Goal: Transaction & Acquisition: Purchase product/service

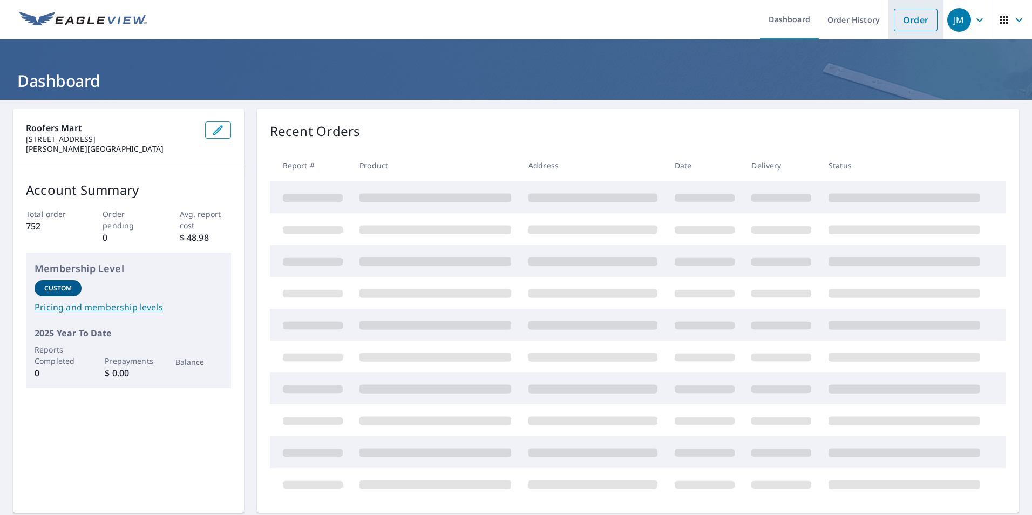
click at [900, 22] on link "Order" at bounding box center [916, 20] width 44 height 23
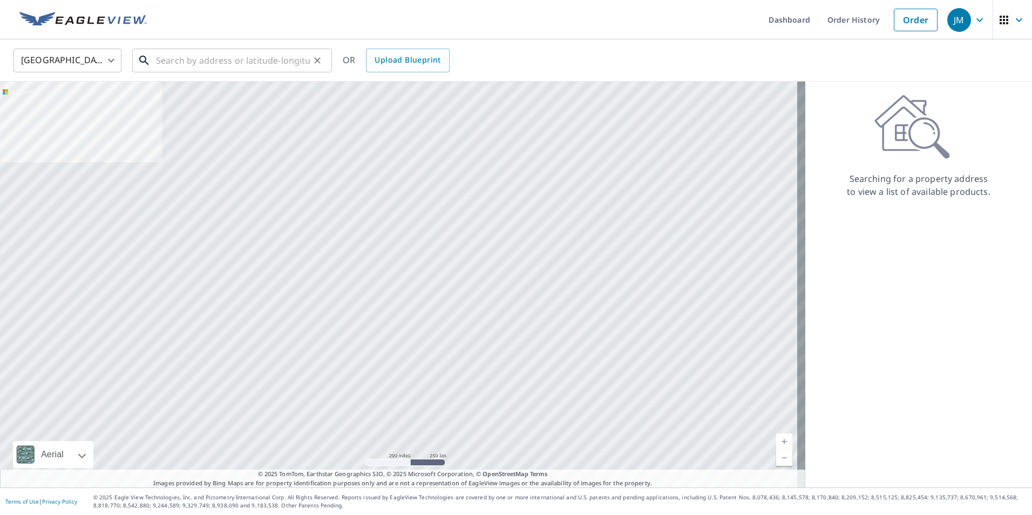
click at [227, 60] on input "text" at bounding box center [233, 60] width 154 height 30
paste input "[STREET_ADDRESS]"
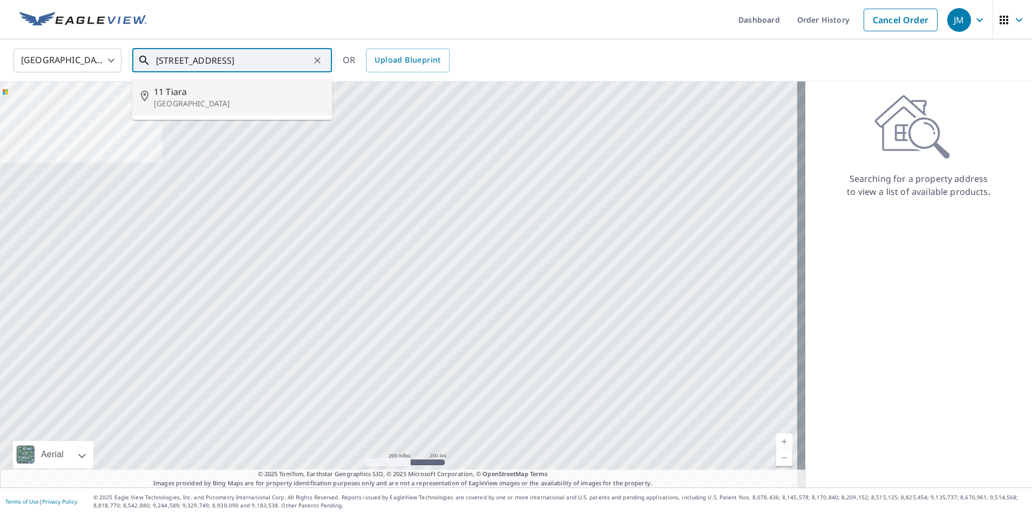
click at [228, 100] on p "[GEOGRAPHIC_DATA]" at bounding box center [238, 103] width 169 height 11
type input "[STREET_ADDRESS]"
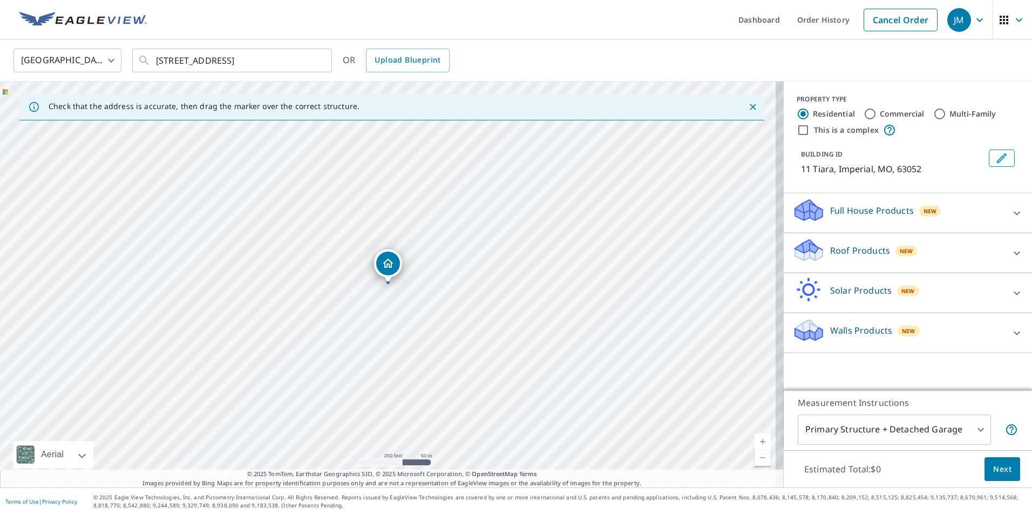
click at [842, 247] on p "Roof Products" at bounding box center [860, 250] width 60 height 13
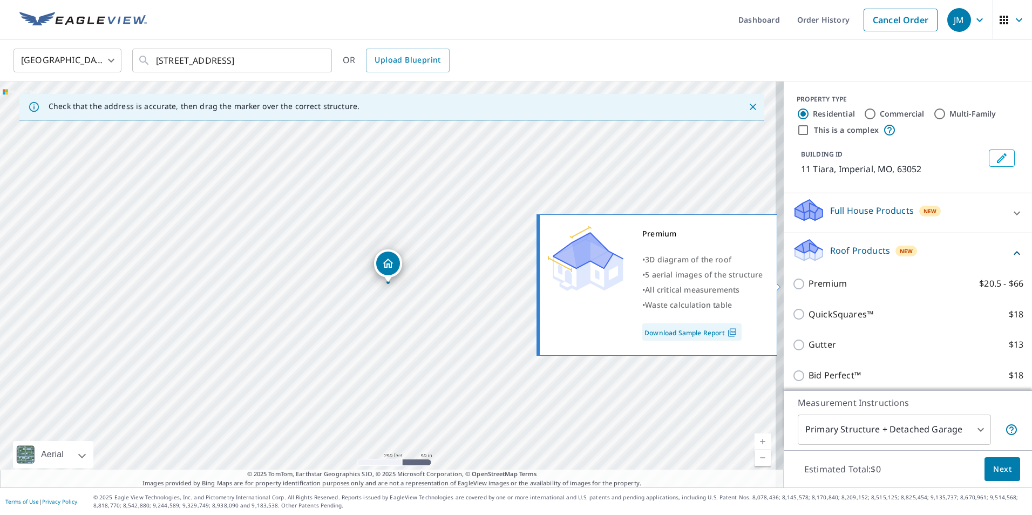
click at [792, 280] on input "Premium $20.5 - $66" at bounding box center [800, 283] width 16 height 13
checkbox input "true"
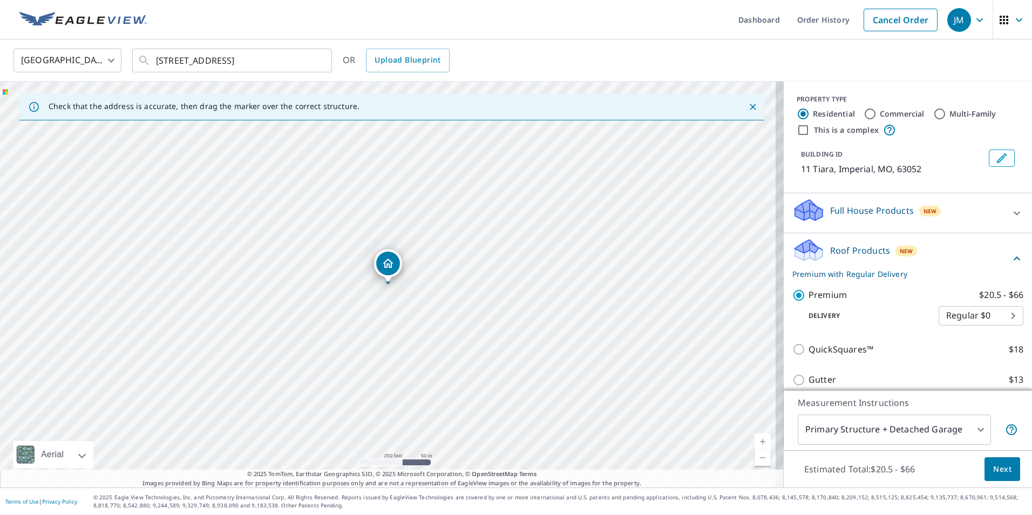
click at [993, 471] on span "Next" at bounding box center [1002, 469] width 18 height 13
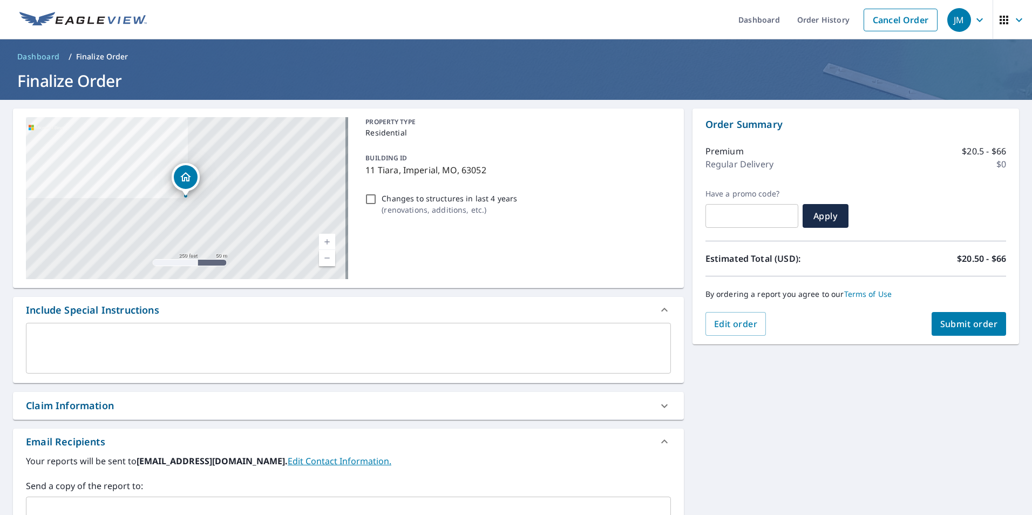
click at [44, 406] on div "Claim Information" at bounding box center [70, 405] width 88 height 15
checkbox input "true"
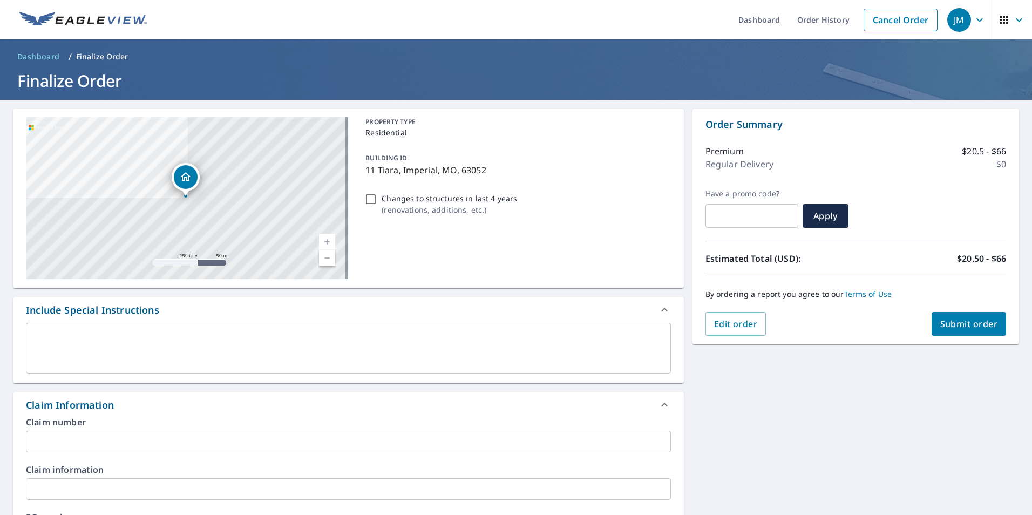
click at [30, 484] on input "text" at bounding box center [348, 489] width 645 height 22
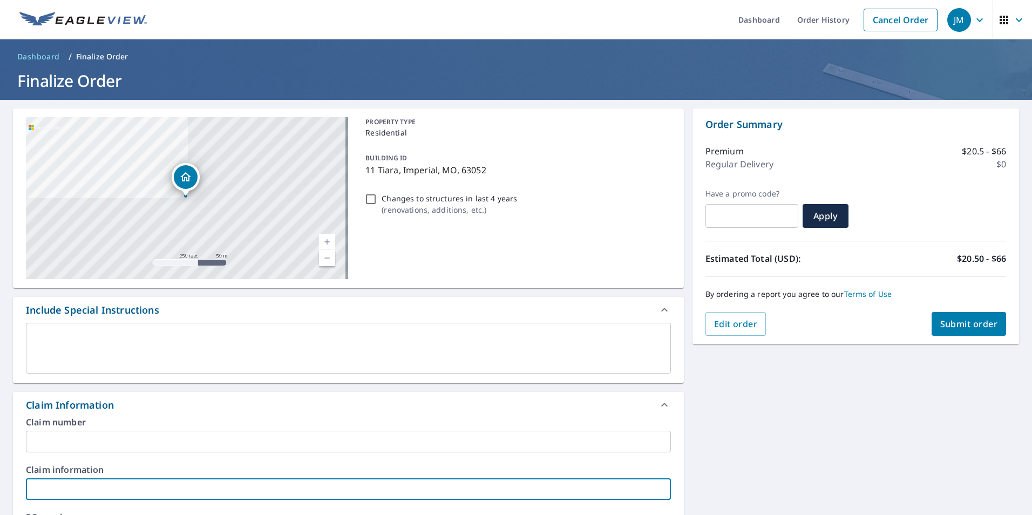
type input "CWC- 300"
click at [940, 326] on span "Submit order" at bounding box center [969, 324] width 58 height 12
checkbox input "true"
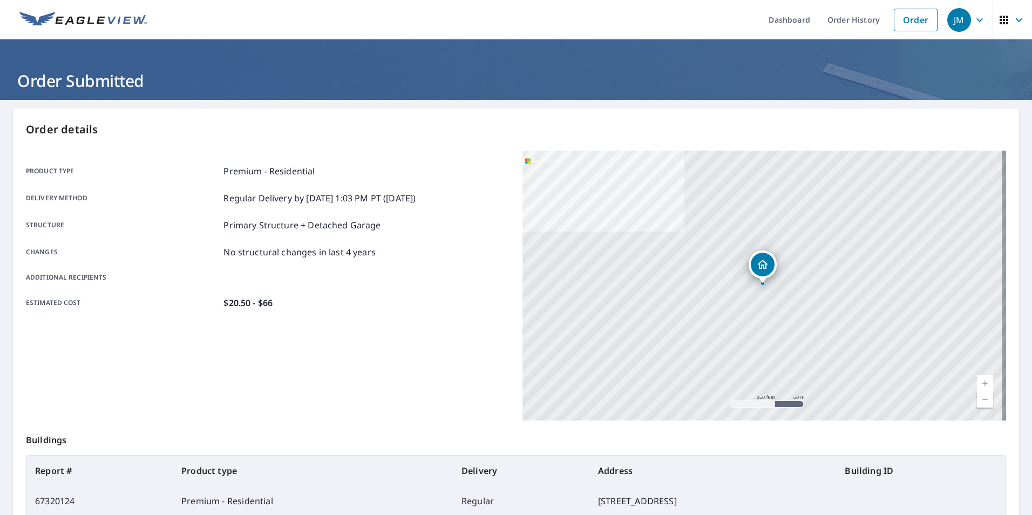
scroll to position [120, 0]
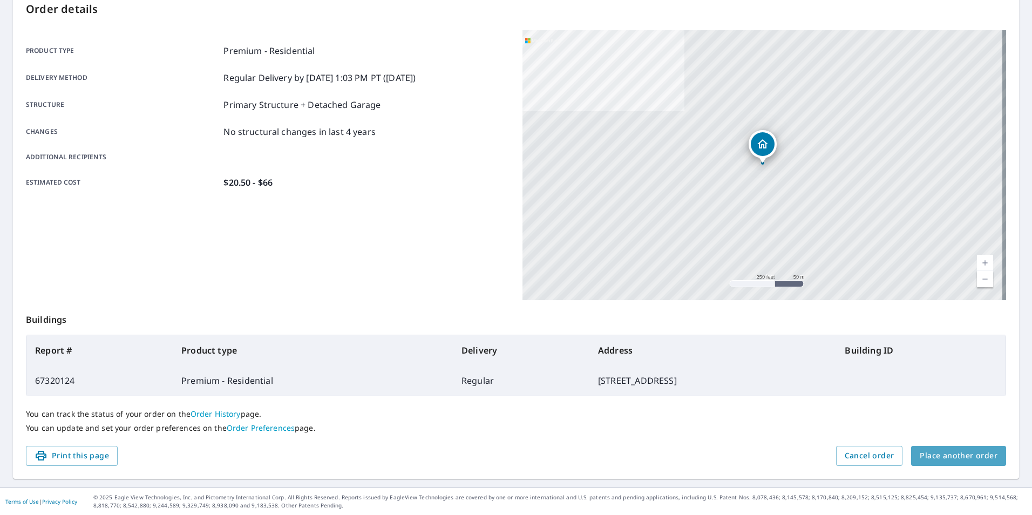
click at [964, 453] on span "Place another order" at bounding box center [959, 455] width 78 height 13
